Goal: Task Accomplishment & Management: Manage account settings

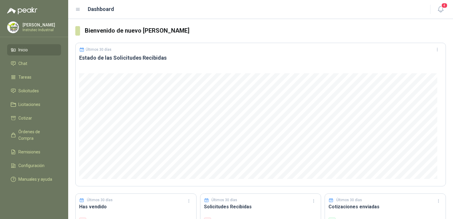
click at [442, 5] on button "4" at bounding box center [441, 9] width 11 height 11
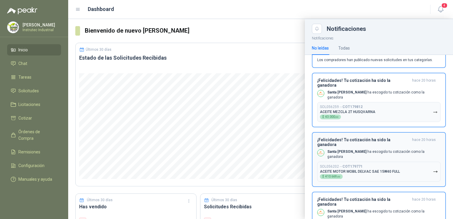
scroll to position [34, 0]
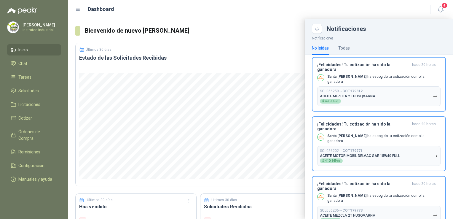
click at [395, 9] on div "Dashboard" at bounding box center [249, 9] width 348 height 8
click at [35, 90] on span "Solicitudes" at bounding box center [28, 91] width 20 height 7
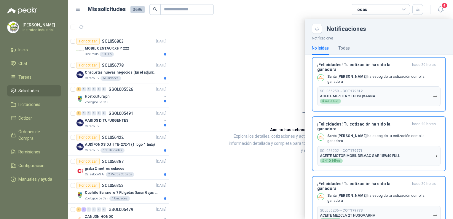
click at [166, 82] on div at bounding box center [260, 119] width 385 height 200
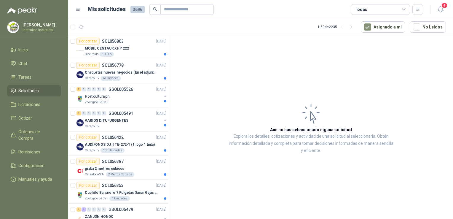
scroll to position [0, 7]
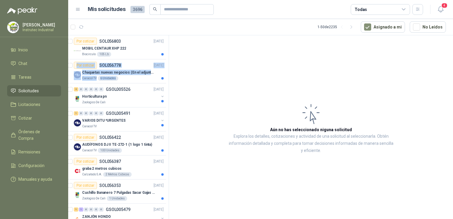
drag, startPoint x: 169, startPoint y: 58, endPoint x: 169, endPoint y: 80, distance: 22.3
click at [169, 80] on div "Por cotizar SOL056803 [DATE] MOBIL CENTAUR XHP 222 Biocirculo 105 Lb Por cotiza…" at bounding box center [118, 128] width 101 height 186
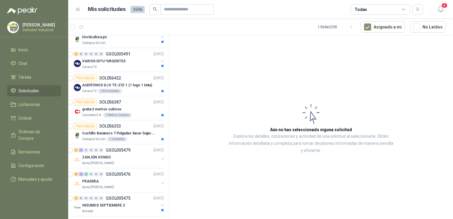
click at [217, 119] on article "Aún no has seleccionado niguna solicitud Explora los detalles, cotizaciones y a…" at bounding box center [311, 128] width 284 height 186
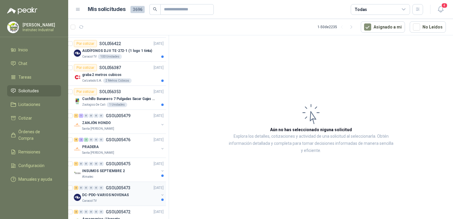
scroll to position [119, 7]
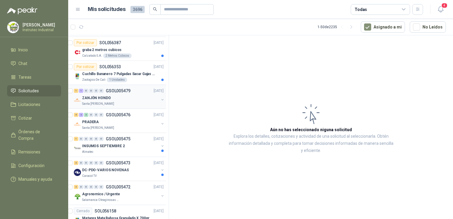
click at [115, 100] on div "ZANJÓN HONDO" at bounding box center [120, 97] width 77 height 7
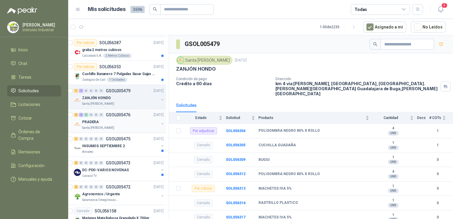
click at [115, 122] on div "PRADERA" at bounding box center [120, 121] width 77 height 7
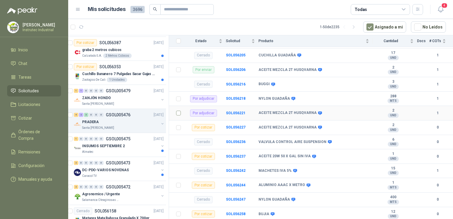
scroll to position [89, 0]
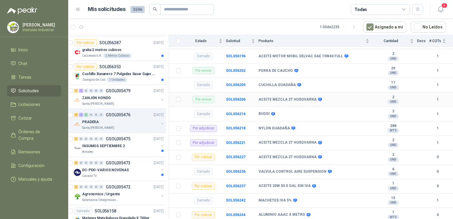
click at [206, 96] on div "Por enviar" at bounding box center [204, 99] width 22 height 7
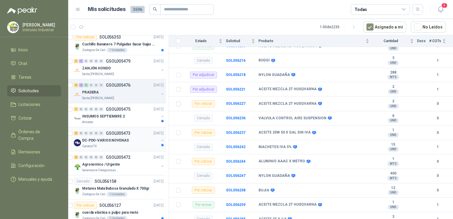
scroll to position [178, 7]
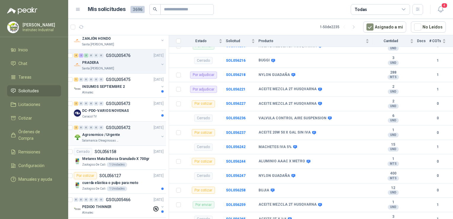
click at [122, 136] on div "Agronomico / Urgente" at bounding box center [120, 134] width 77 height 7
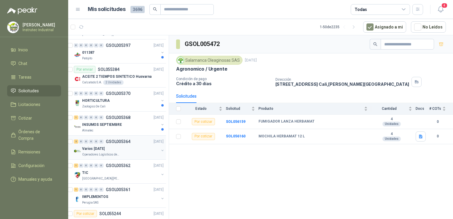
scroll to position [712, 7]
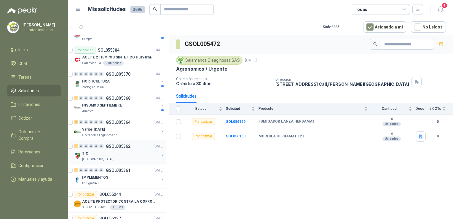
click at [110, 157] on div "[GEOGRAPHIC_DATA][PERSON_NAME]" at bounding box center [120, 159] width 77 height 5
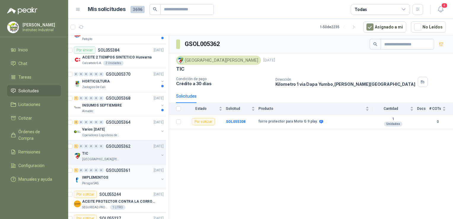
click at [113, 177] on div "IMPLEMENTOS" at bounding box center [120, 177] width 77 height 7
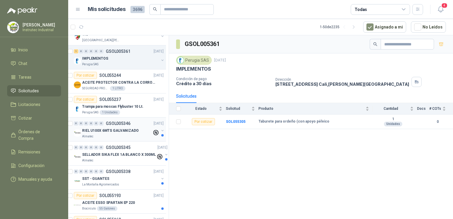
scroll to position [860, 7]
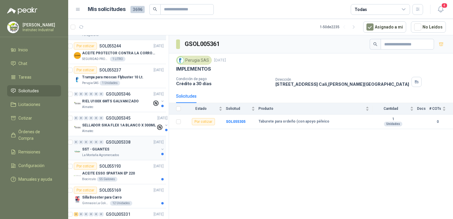
click at [123, 147] on div "SST - GUANTES" at bounding box center [120, 149] width 77 height 7
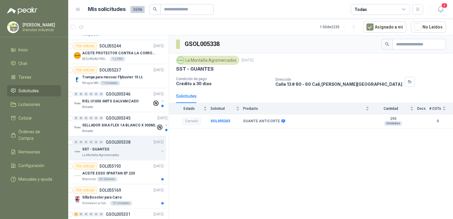
click at [74, 139] on link "0 0 0 0 0 0 GSOL005338 [DATE] SST - GUANTES La Montaña Agromercados" at bounding box center [119, 148] width 91 height 19
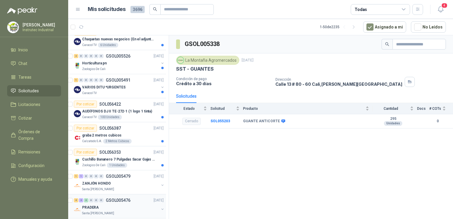
scroll to position [0, 7]
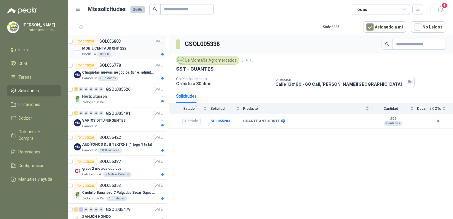
click at [132, 47] on div "MOBIL CENTAUR XHP 222" at bounding box center [123, 48] width 82 height 7
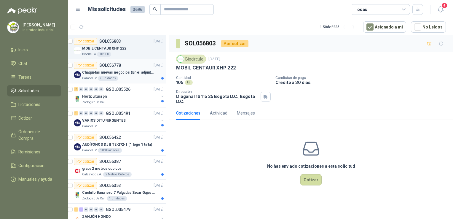
click at [129, 77] on div "Caracol TV 6 Unidades" at bounding box center [123, 78] width 82 height 5
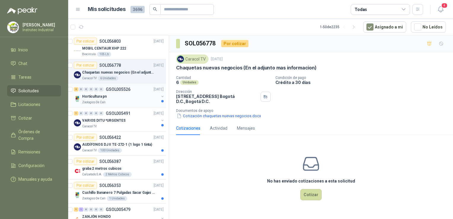
click at [118, 101] on div "Zoologico De Cali" at bounding box center [120, 102] width 77 height 5
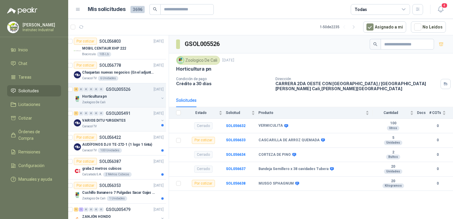
click at [116, 123] on div "VARIOS DITU *URGENTES" at bounding box center [120, 120] width 77 height 7
